Goal: Navigation & Orientation: Find specific page/section

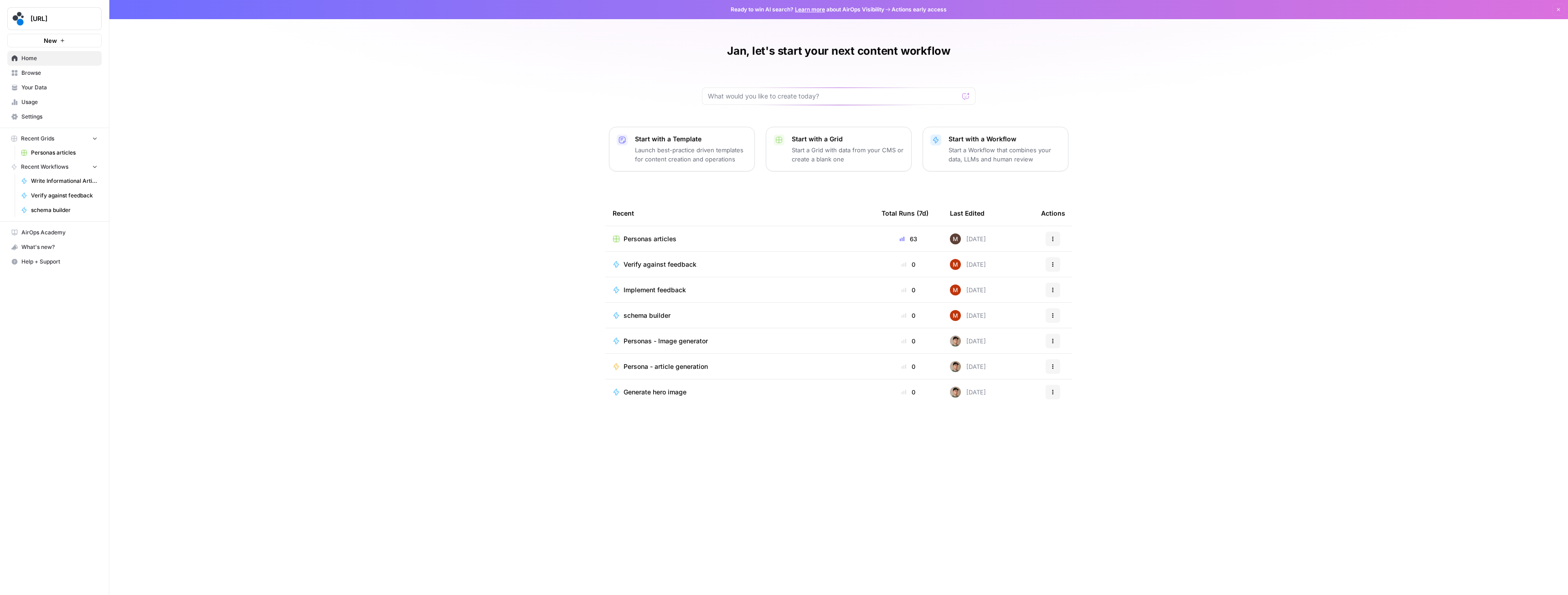
click at [48, 71] on span "Browse" at bounding box center [59, 72] width 76 height 8
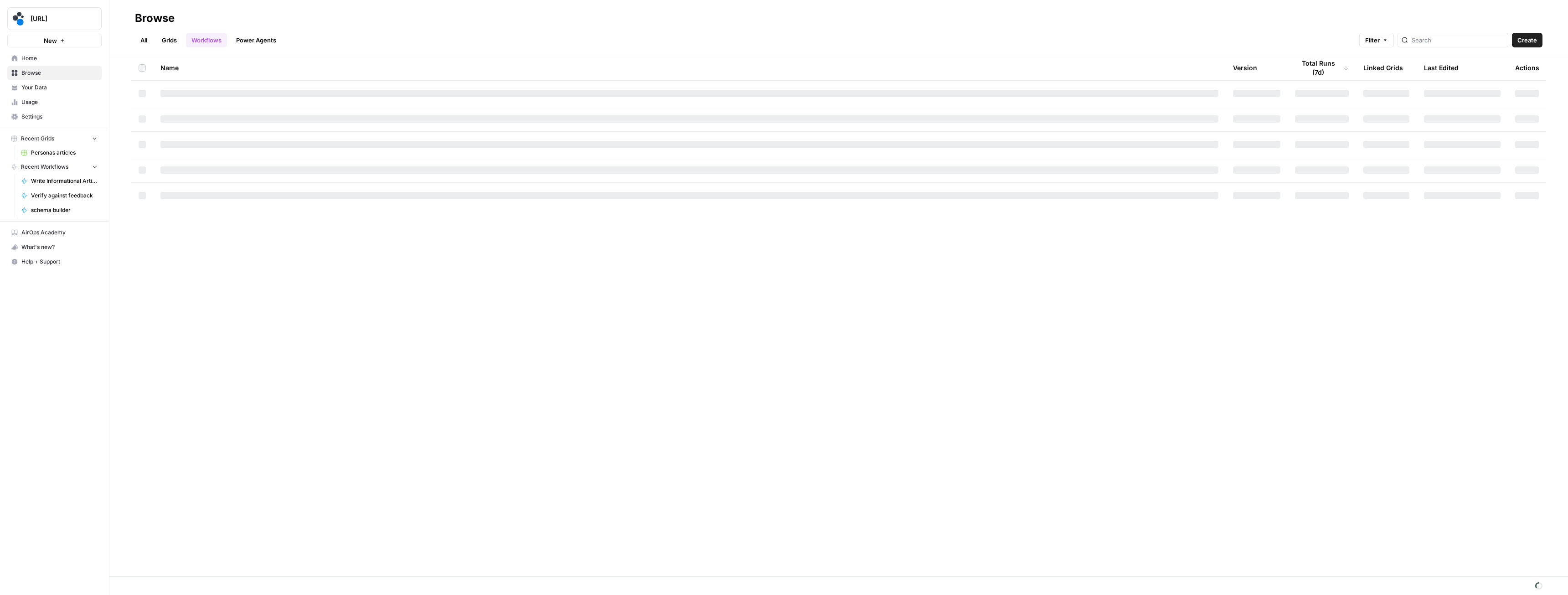
click at [168, 43] on link "Grids" at bounding box center [169, 40] width 26 height 15
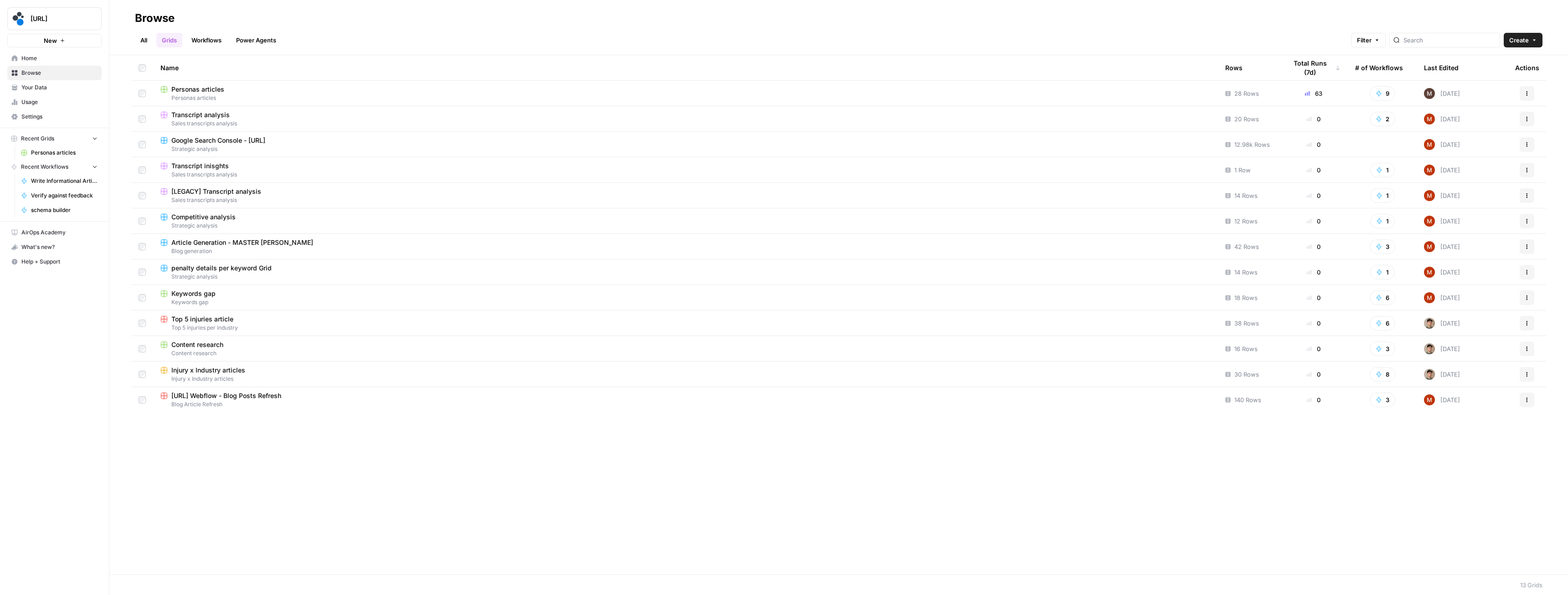
click at [209, 39] on link "Workflows" at bounding box center [206, 40] width 41 height 15
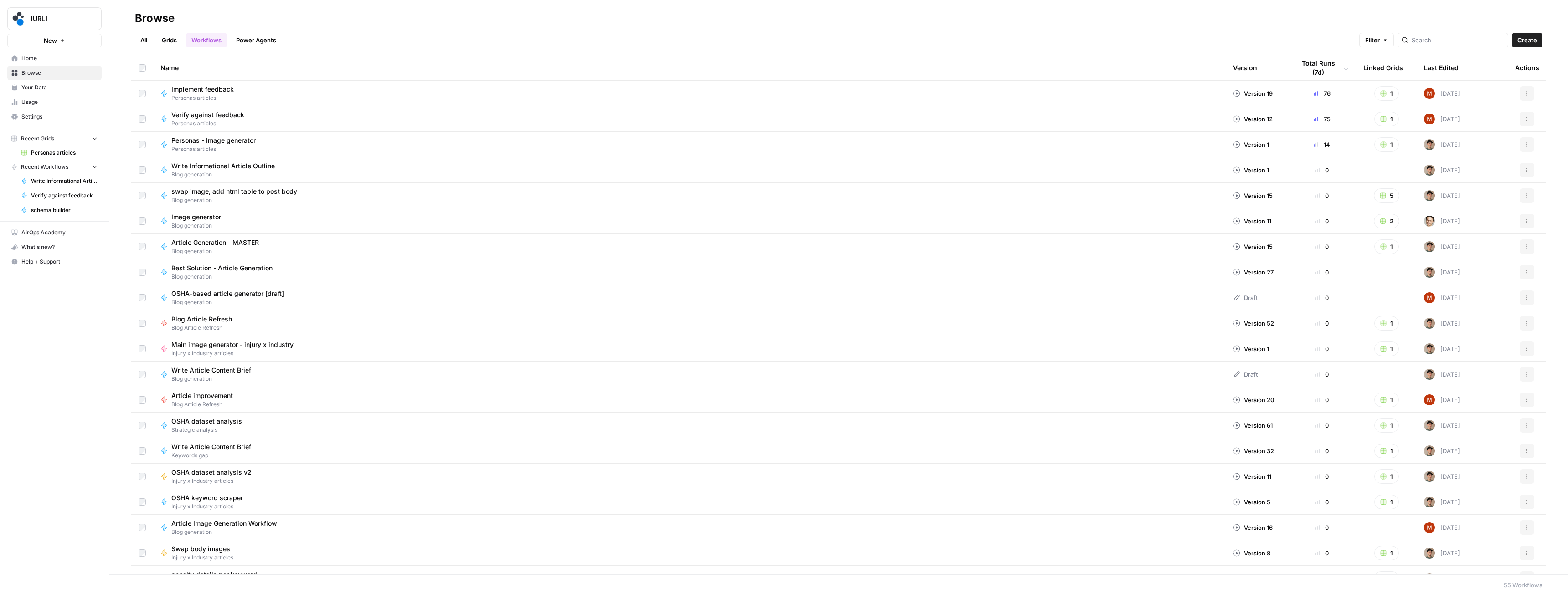
click at [259, 37] on link "Power Agents" at bounding box center [256, 40] width 51 height 15
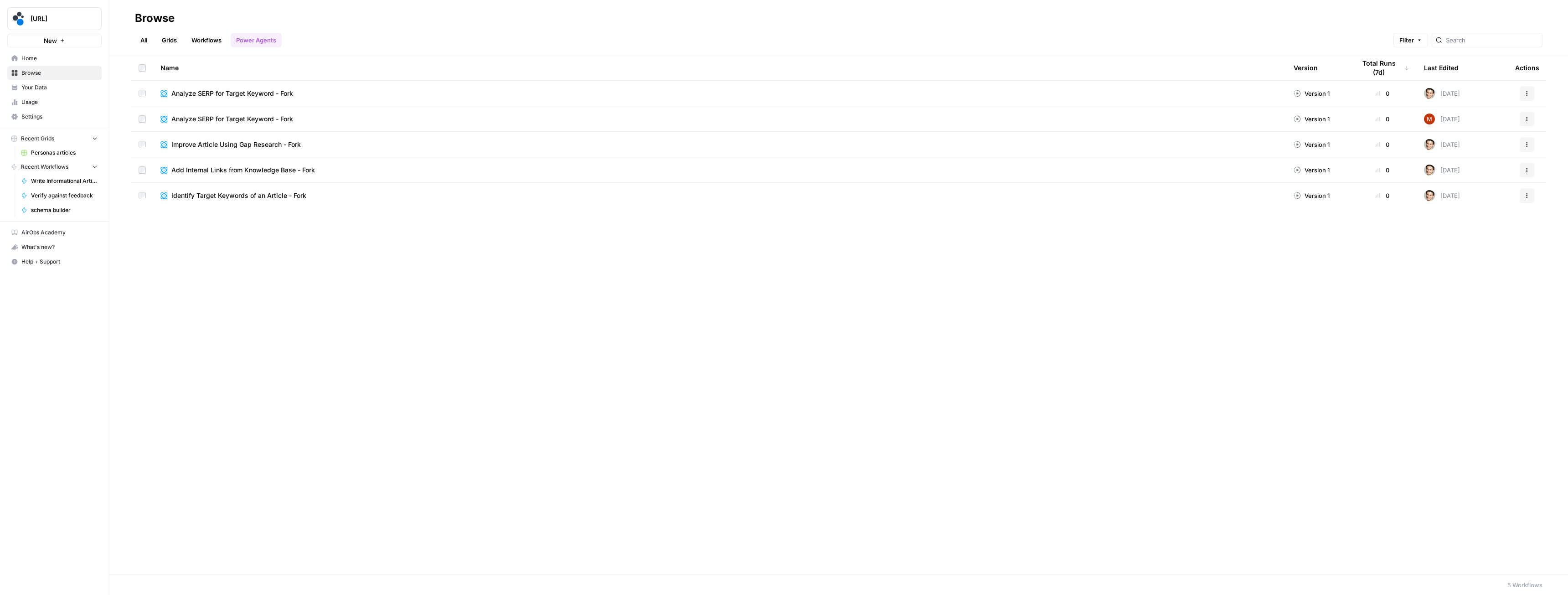
click at [173, 41] on link "Grids" at bounding box center [169, 40] width 26 height 15
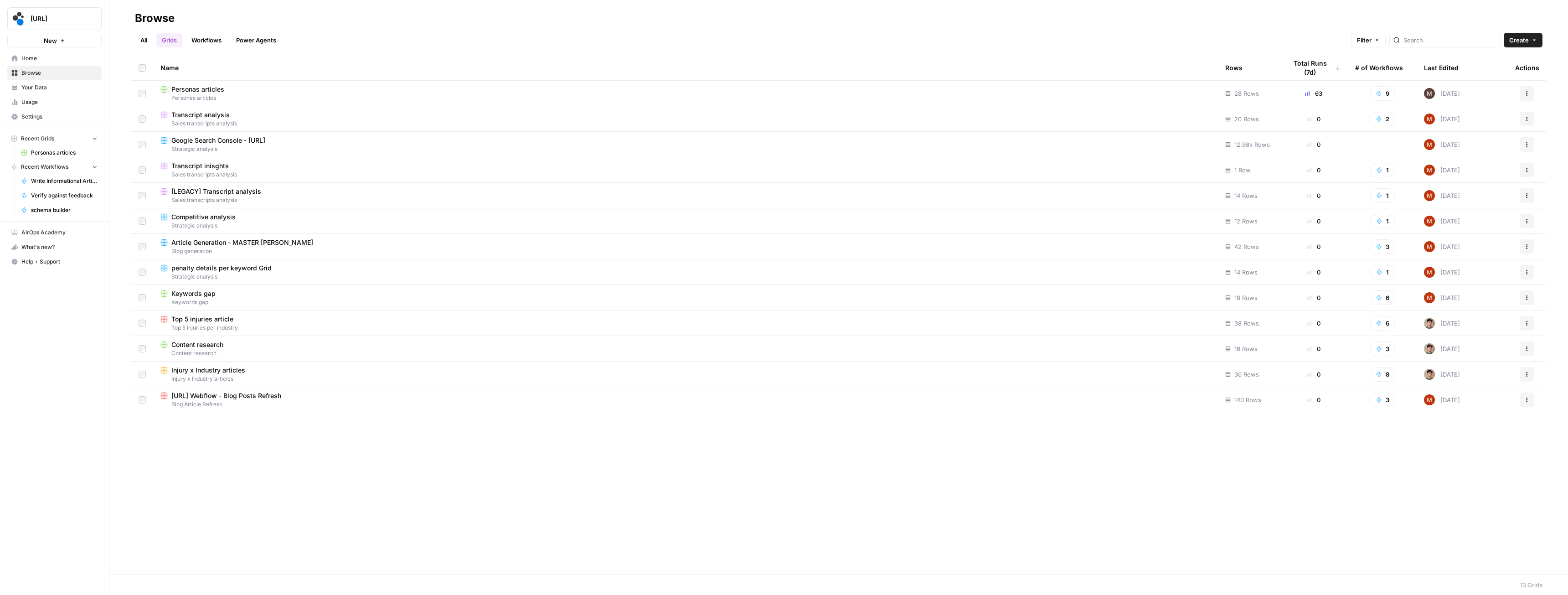
click at [284, 94] on span "Personas articles" at bounding box center [685, 97] width 1050 height 8
